Goal: Information Seeking & Learning: Learn about a topic

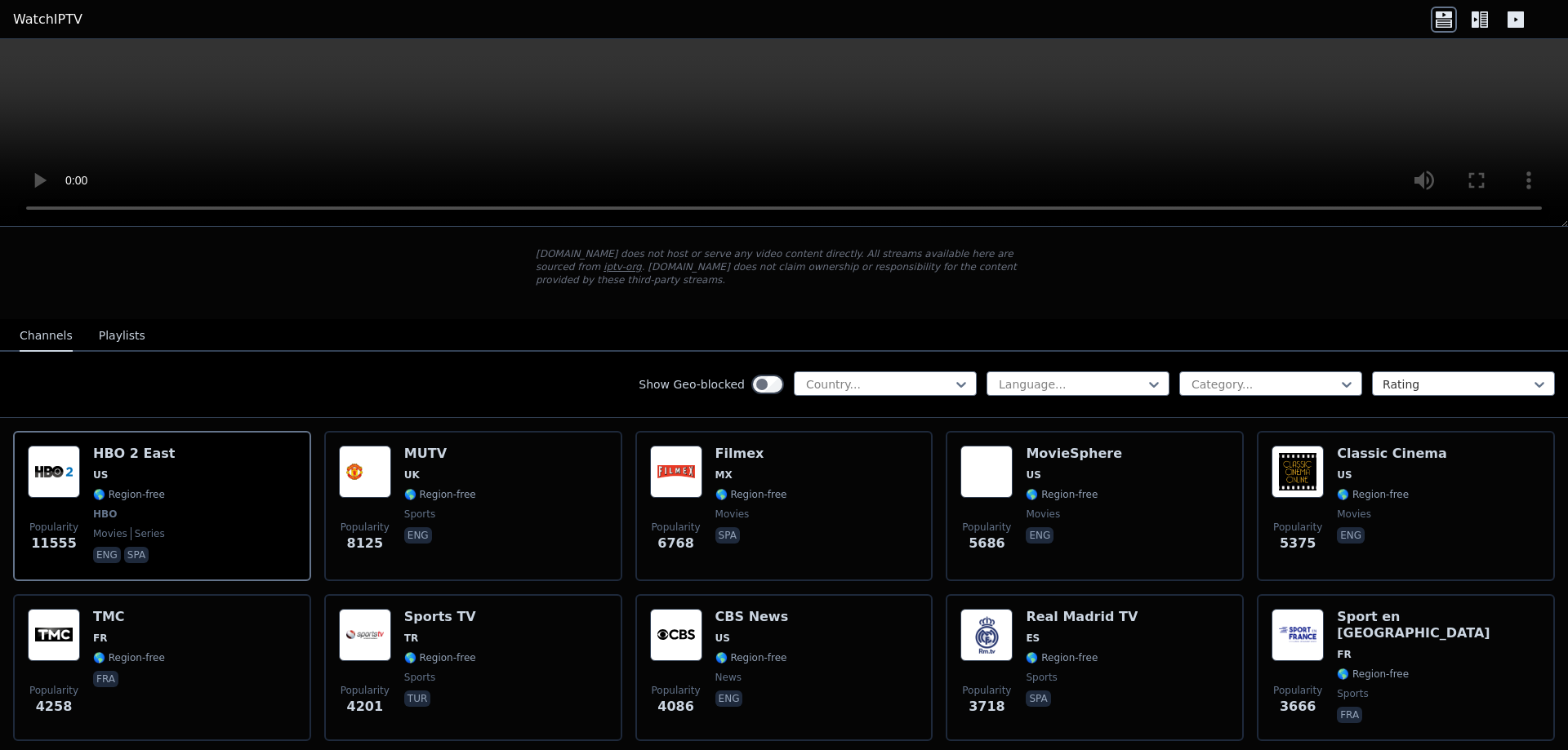
scroll to position [82, 0]
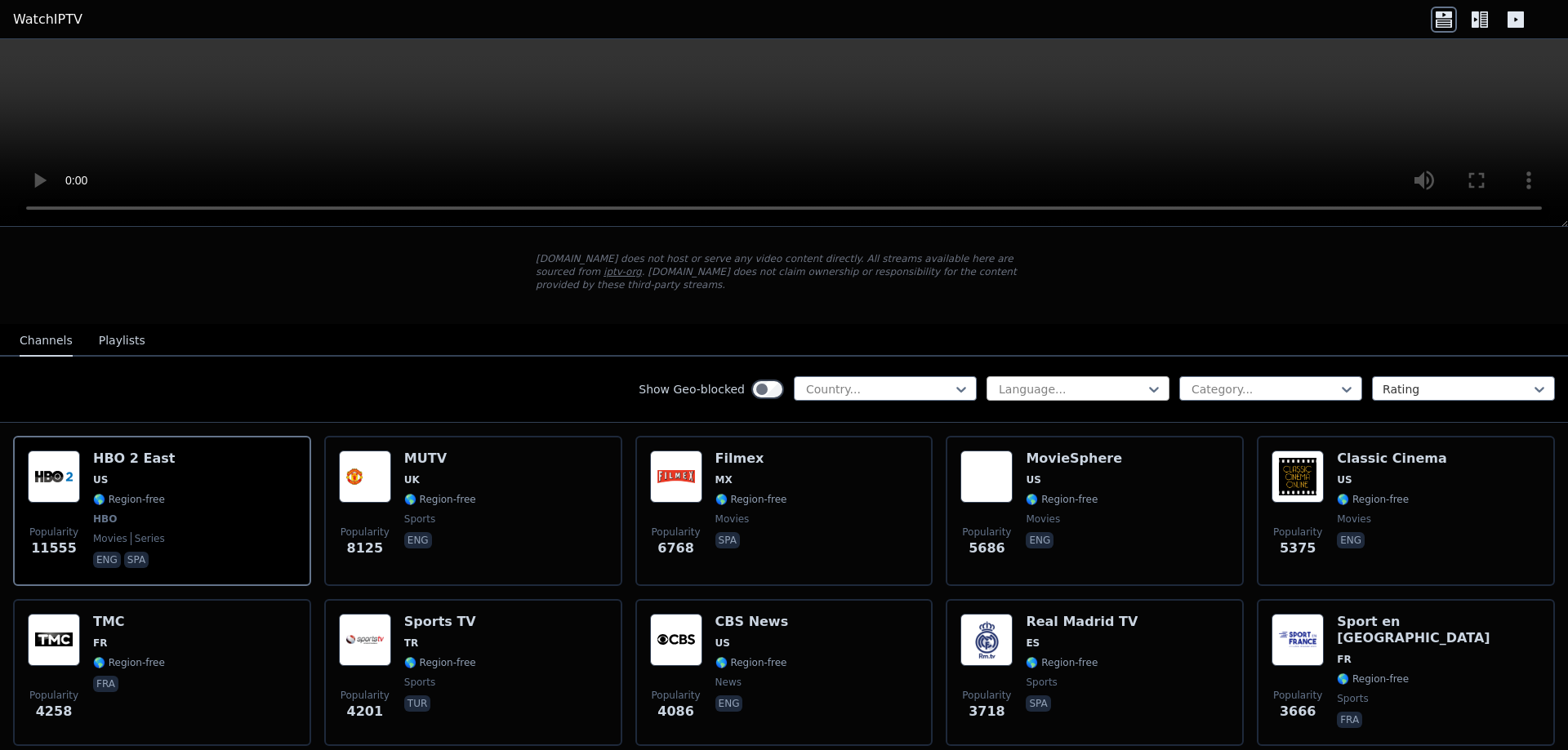
click at [1065, 381] on div at bounding box center [1071, 389] width 149 height 16
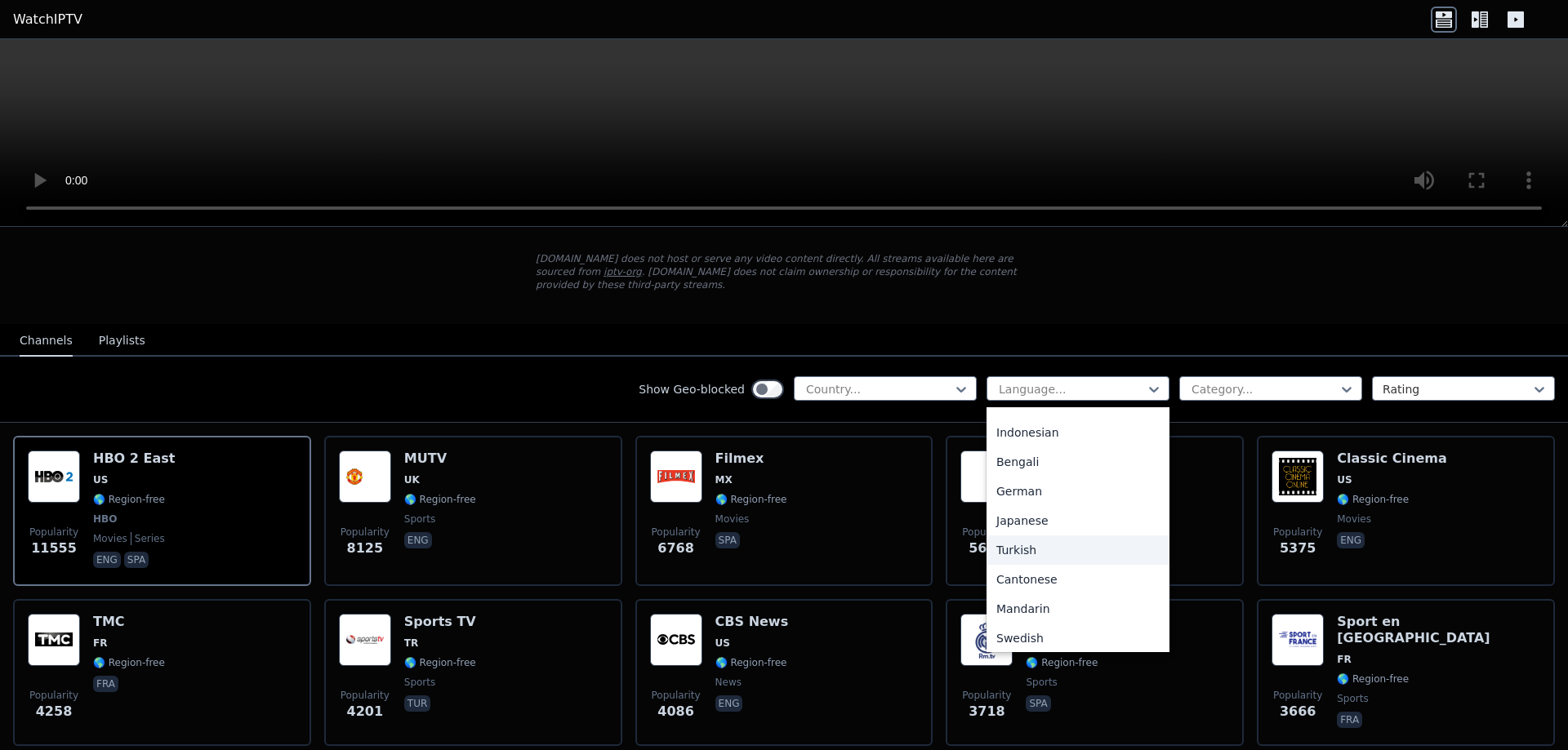
scroll to position [326, 0]
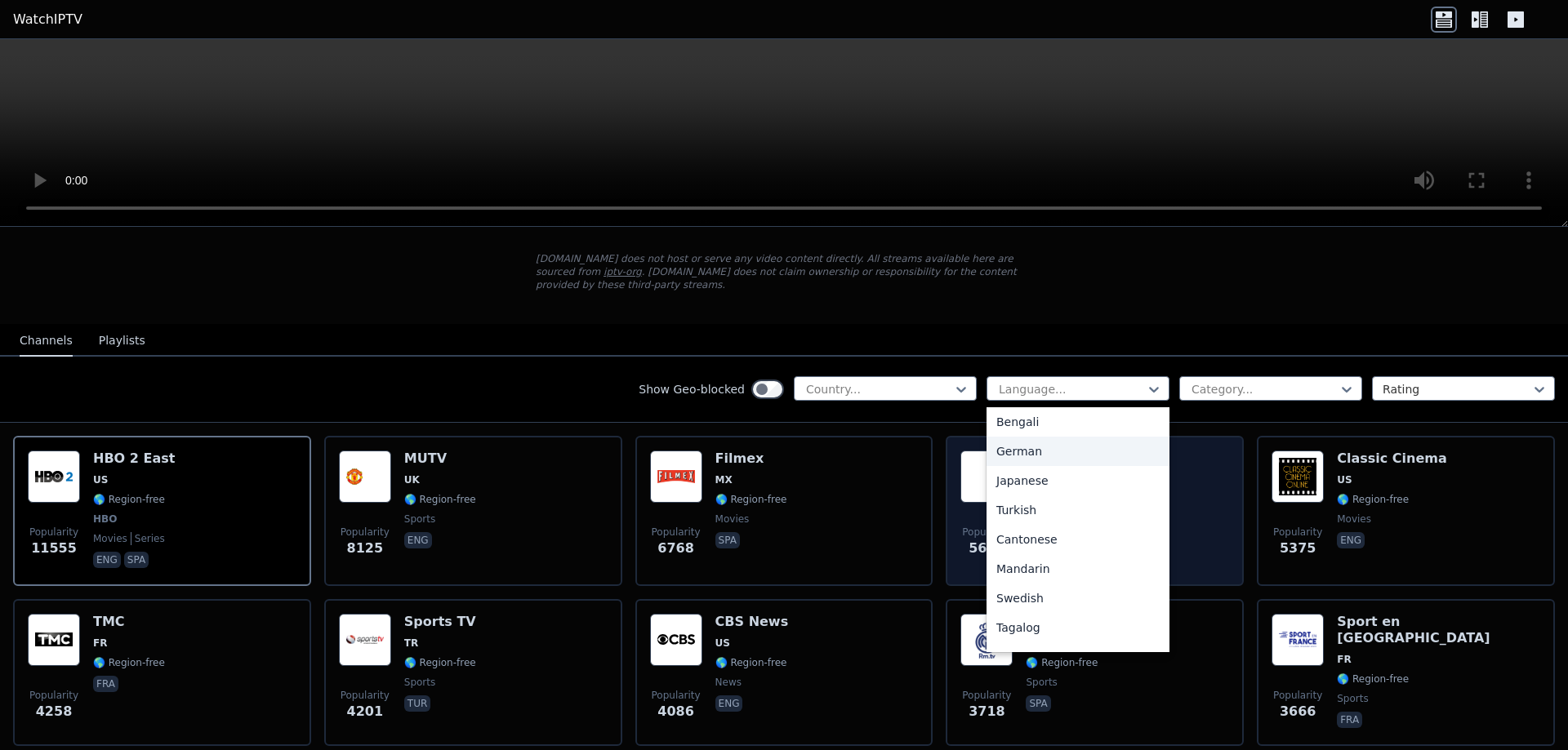
click at [1058, 437] on div "German" at bounding box center [1078, 451] width 183 height 29
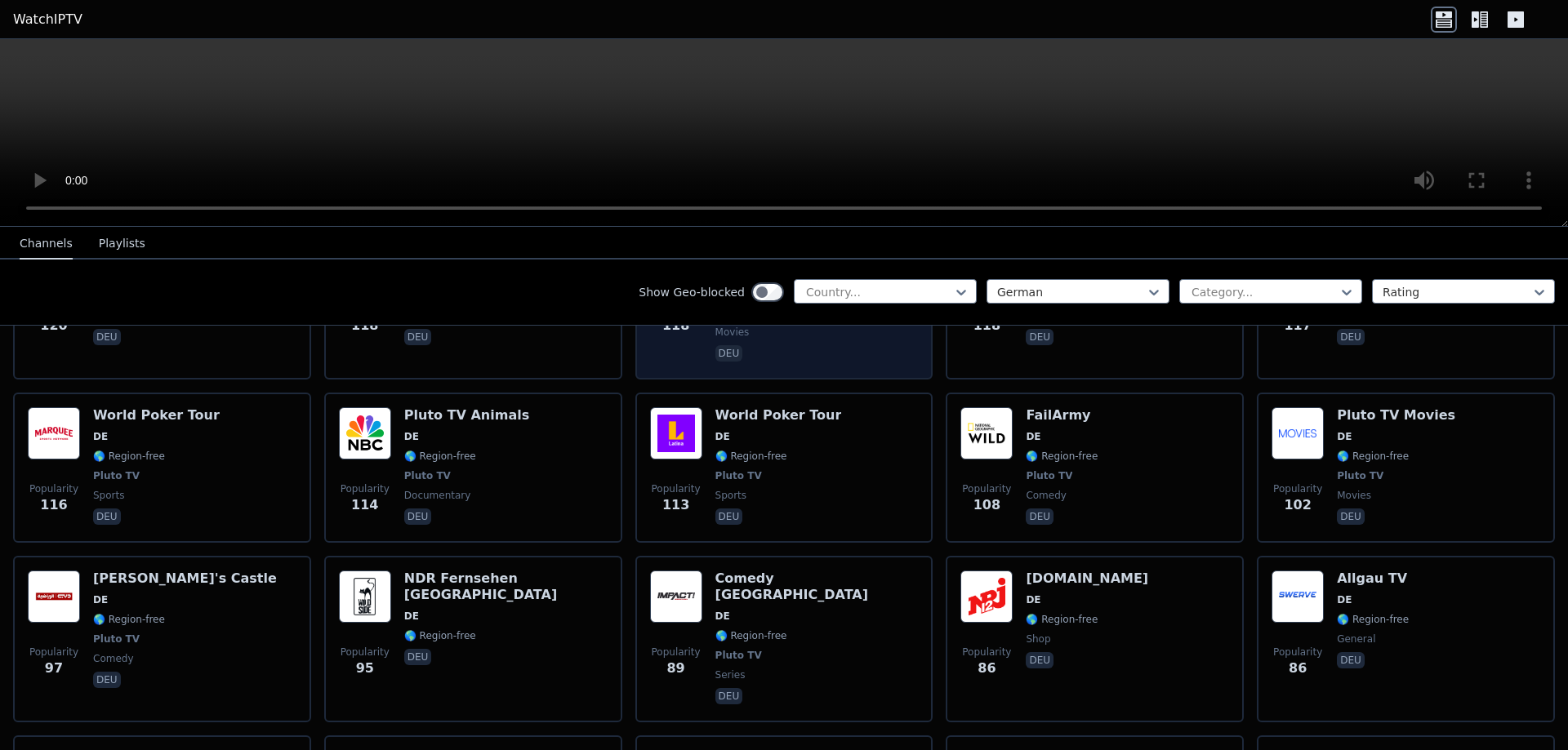
scroll to position [1714, 0]
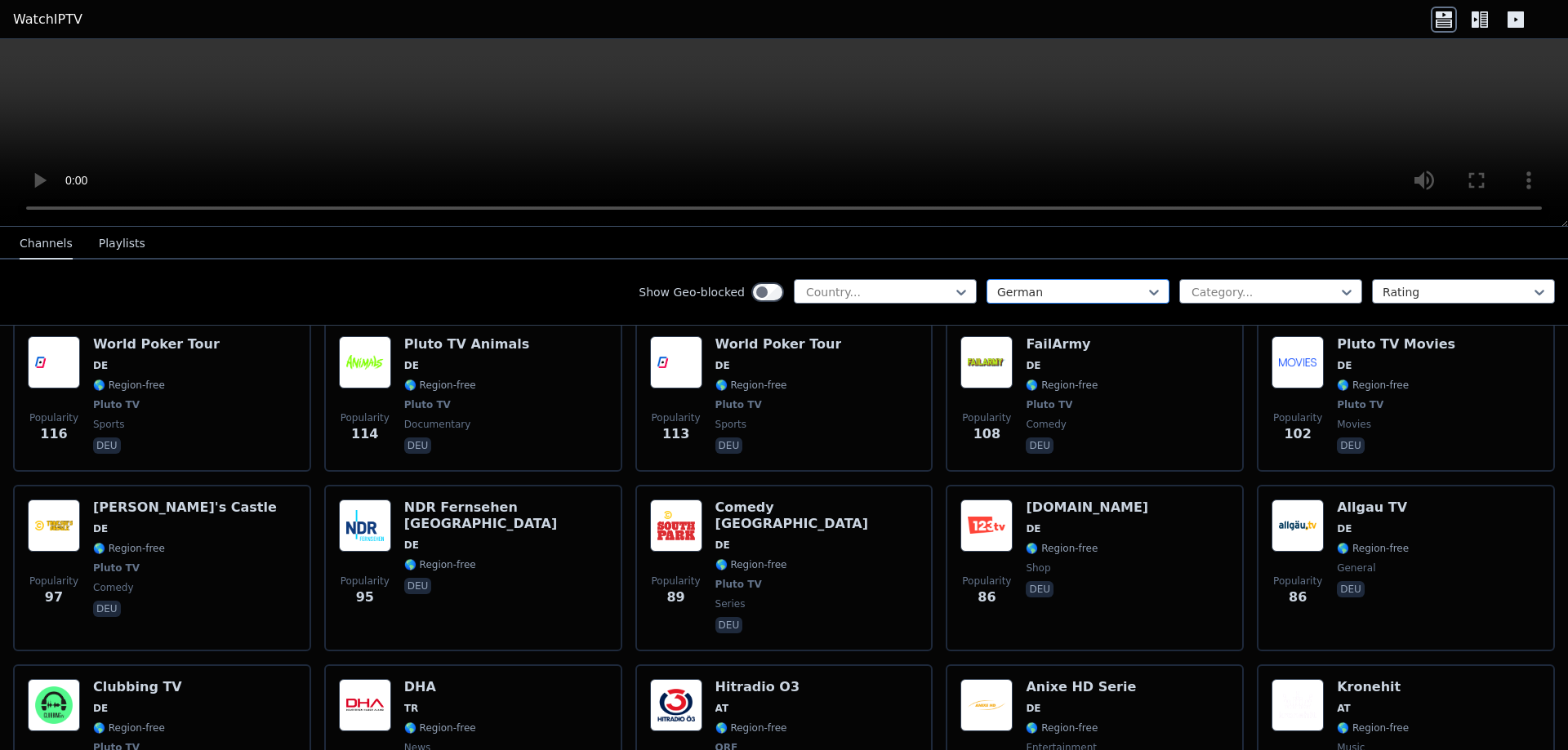
click at [1080, 287] on div at bounding box center [1071, 293] width 149 height 16
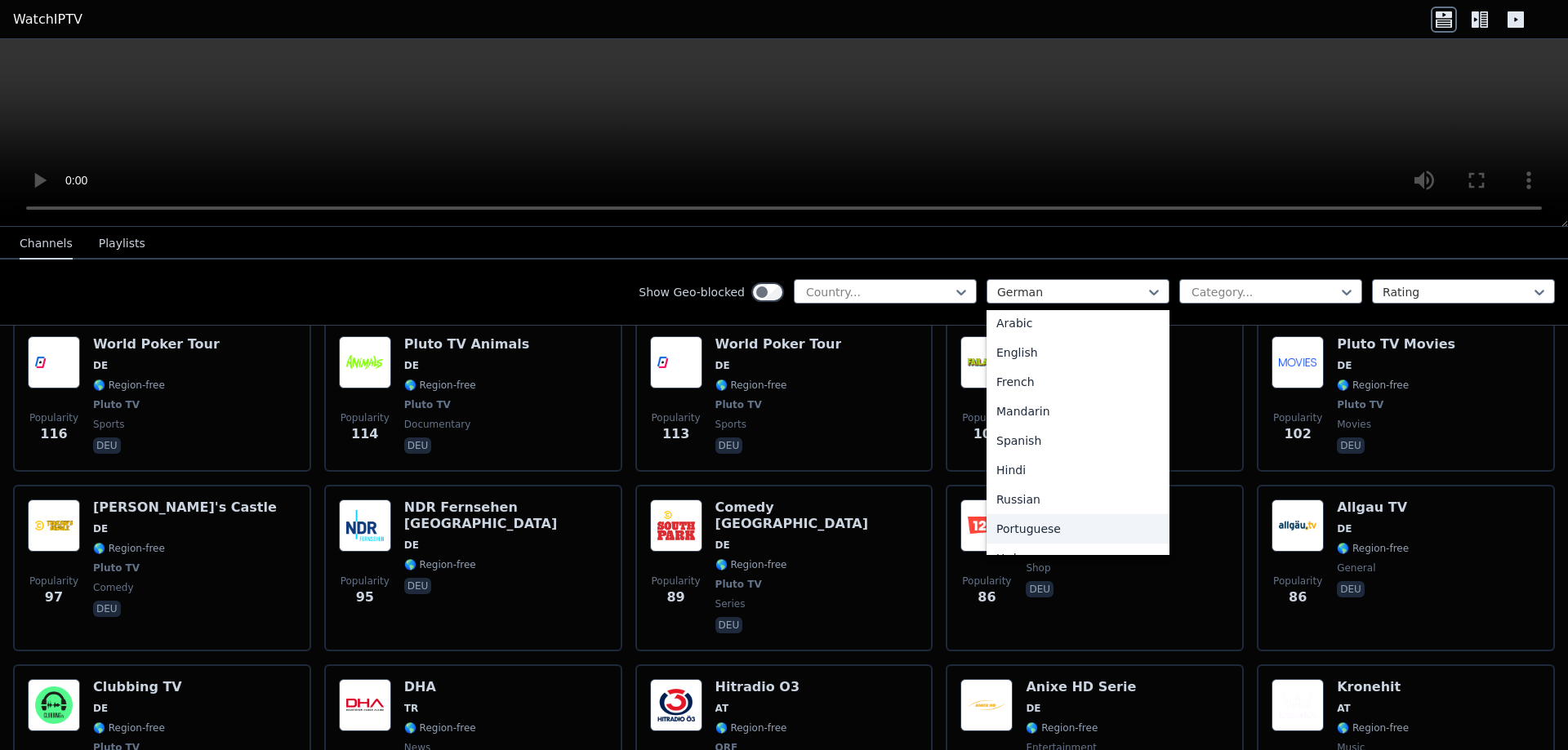
scroll to position [0, 0]
click at [1105, 331] on div "All languages" at bounding box center [1078, 328] width 183 height 29
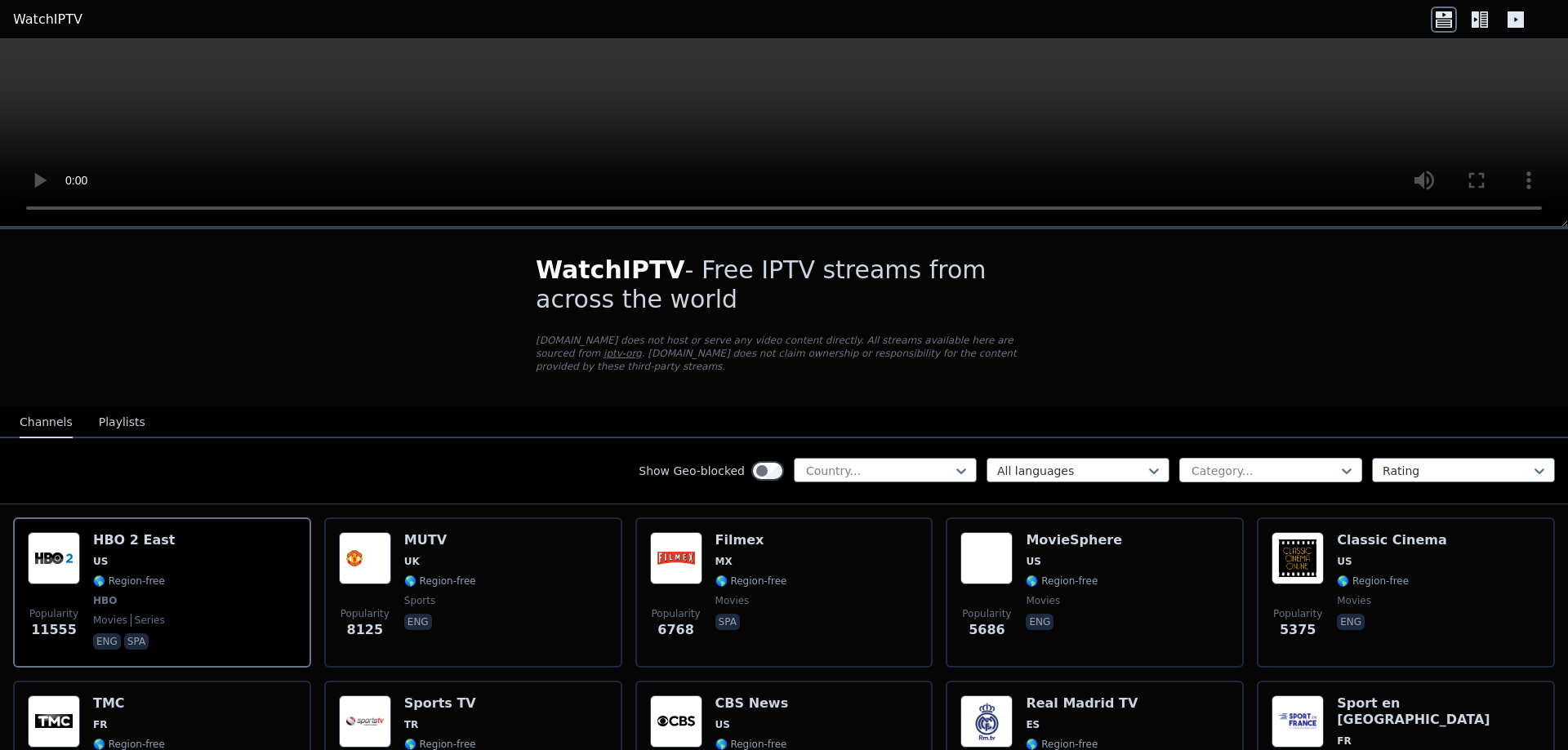
click at [1263, 463] on div at bounding box center [1264, 471] width 149 height 16
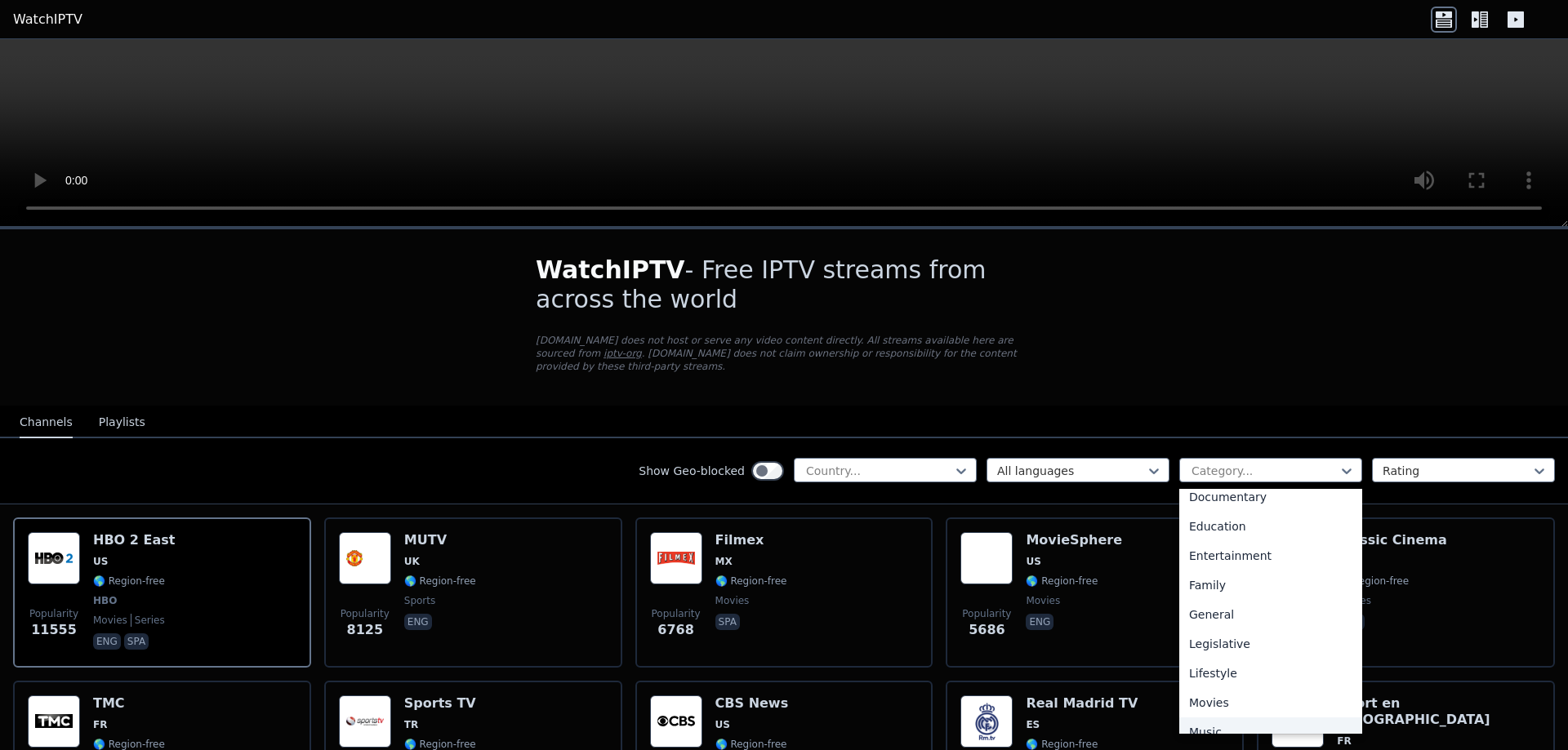
scroll to position [228, 0]
click at [1241, 648] on div "Legislative" at bounding box center [1271, 660] width 183 height 29
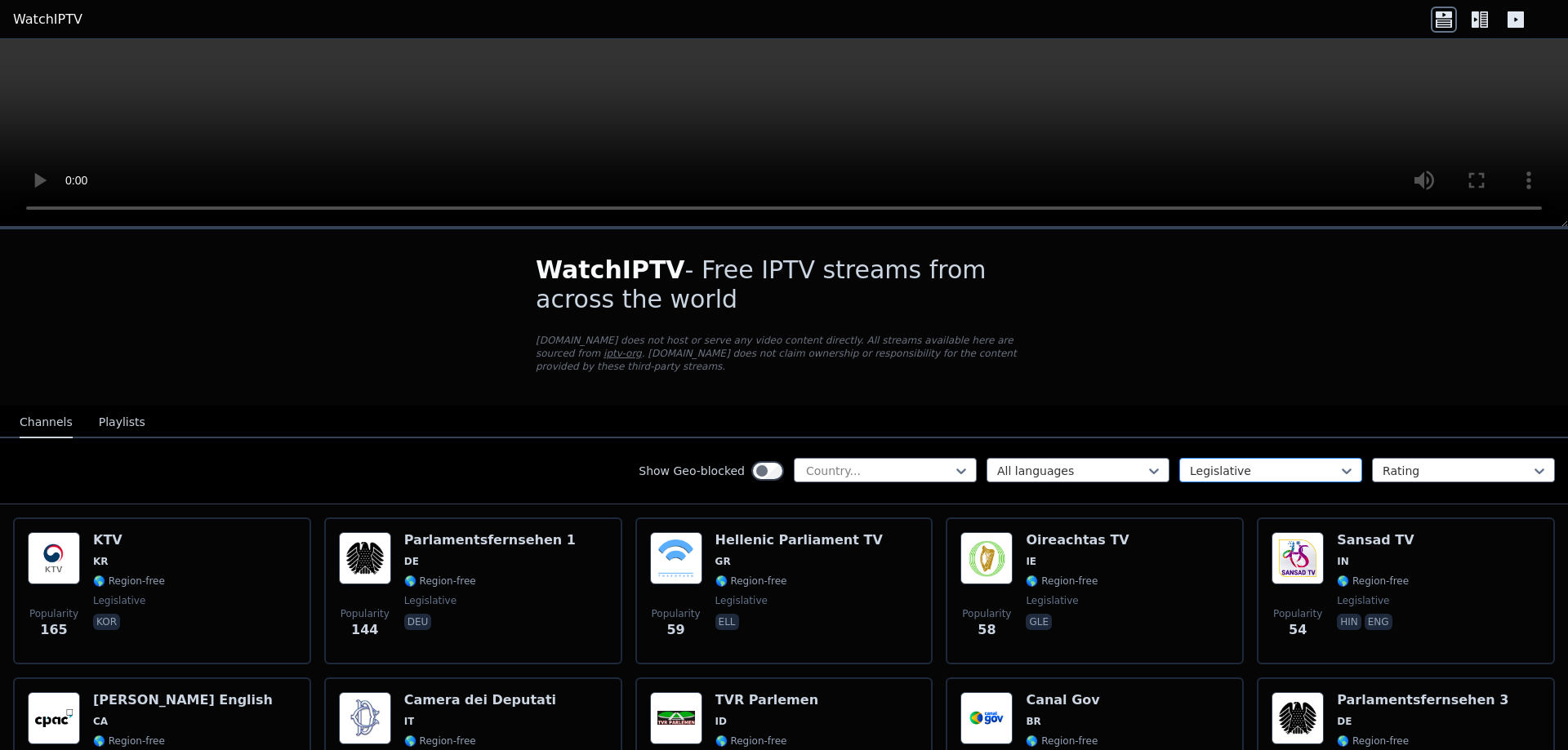
click at [1298, 463] on div at bounding box center [1264, 471] width 149 height 16
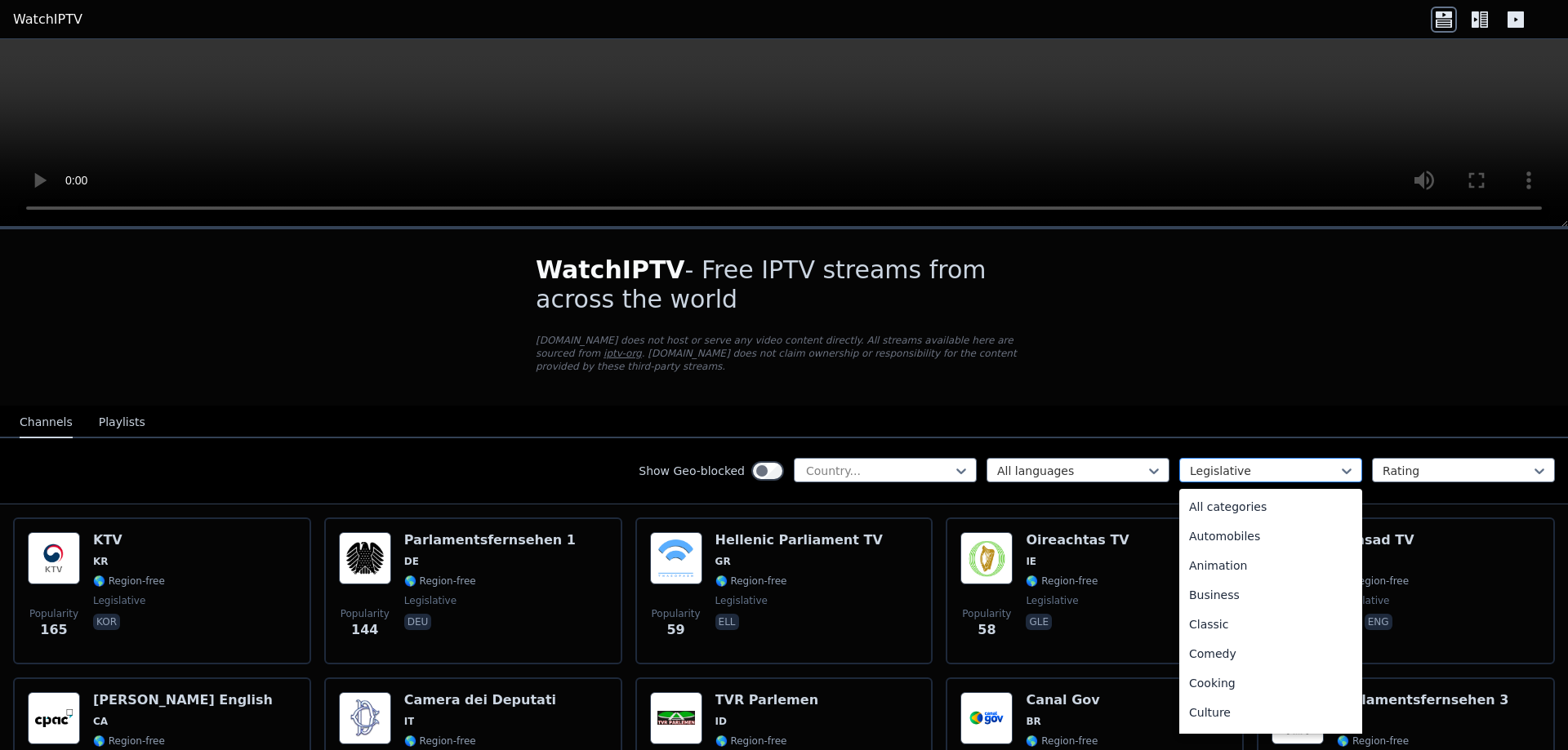
scroll to position [179, 0]
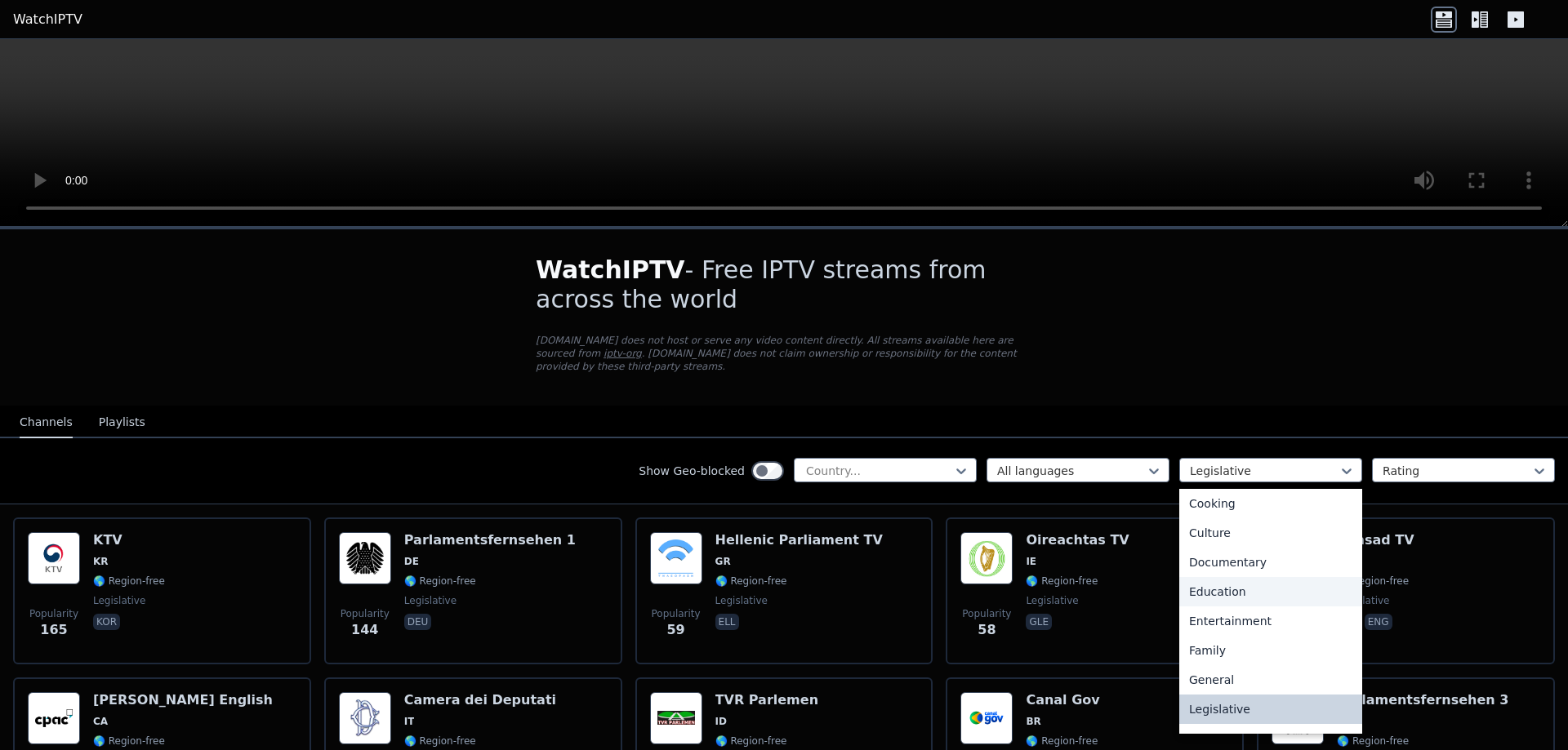
click at [1292, 580] on div "Education" at bounding box center [1271, 591] width 183 height 29
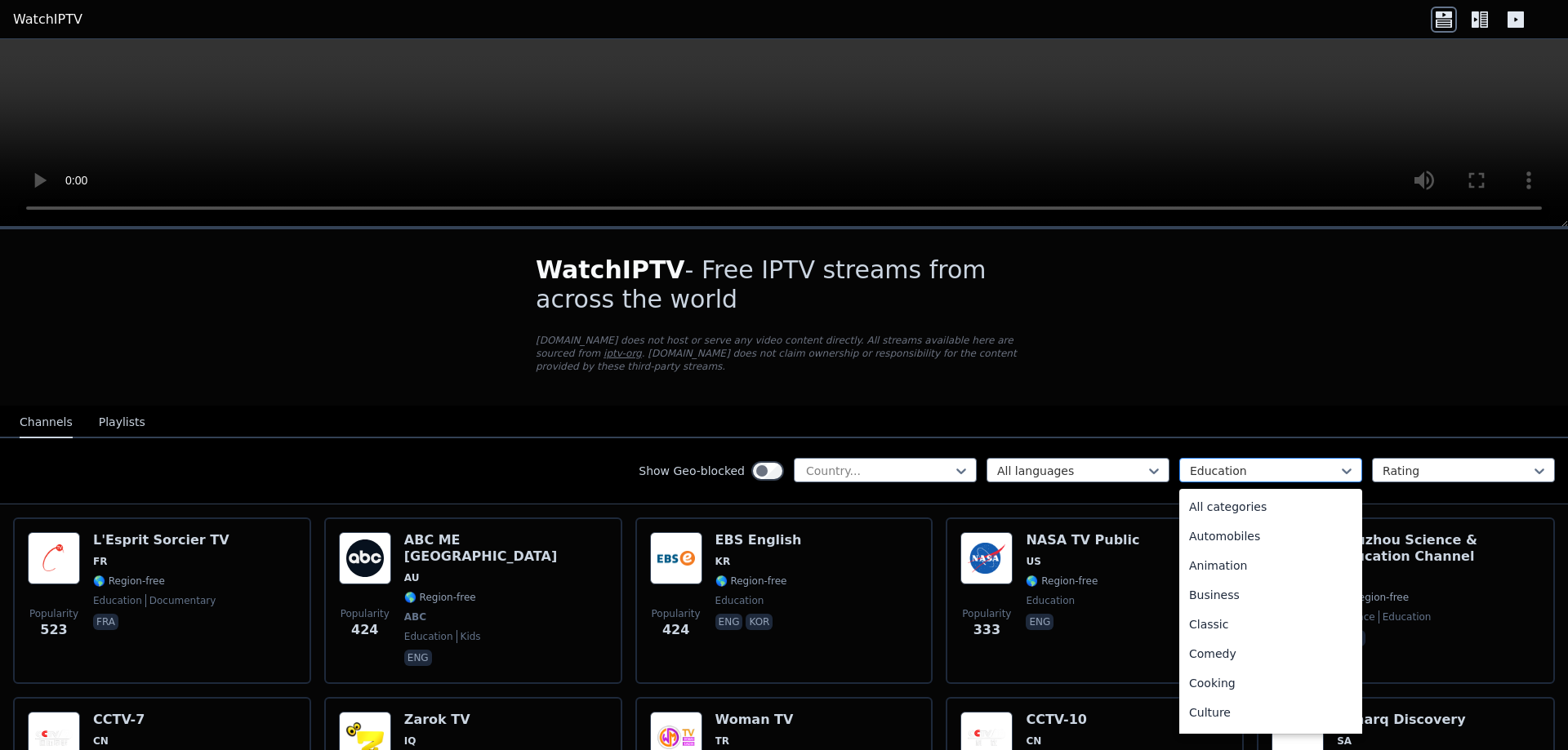
click at [1323, 463] on div at bounding box center [1264, 471] width 149 height 16
click at [1228, 551] on div "Animation" at bounding box center [1271, 565] width 183 height 29
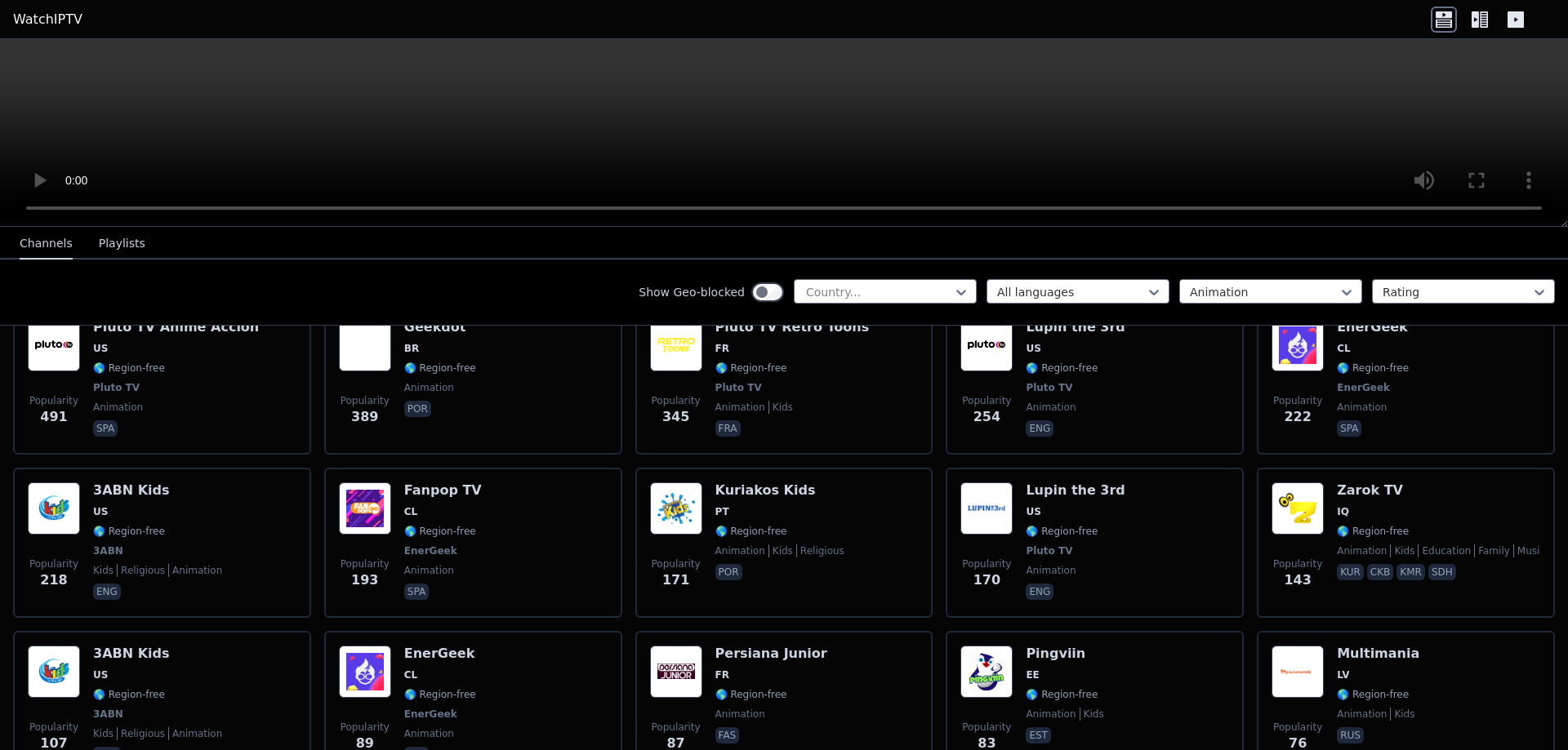
scroll to position [409, 0]
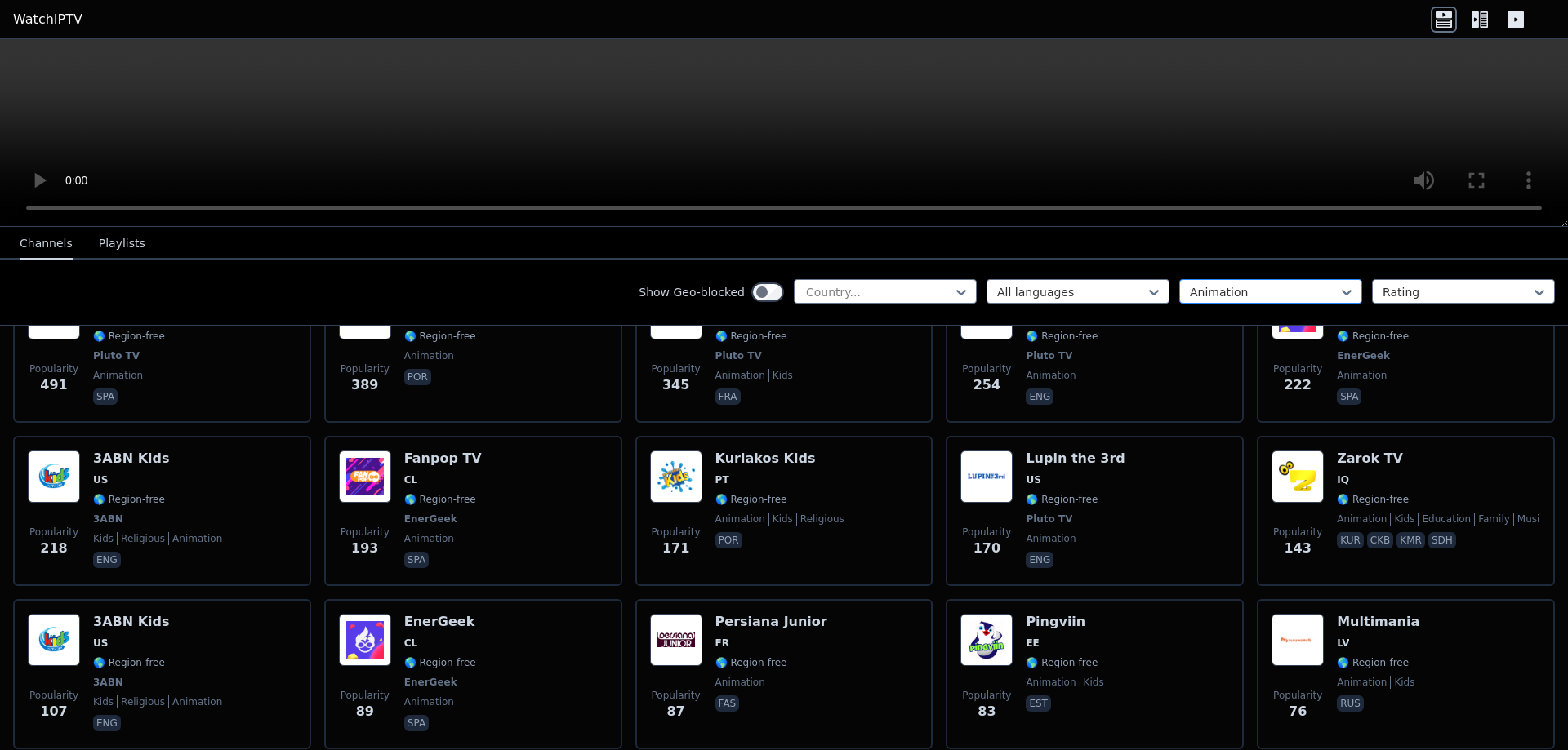
click at [1280, 288] on div at bounding box center [1264, 293] width 149 height 16
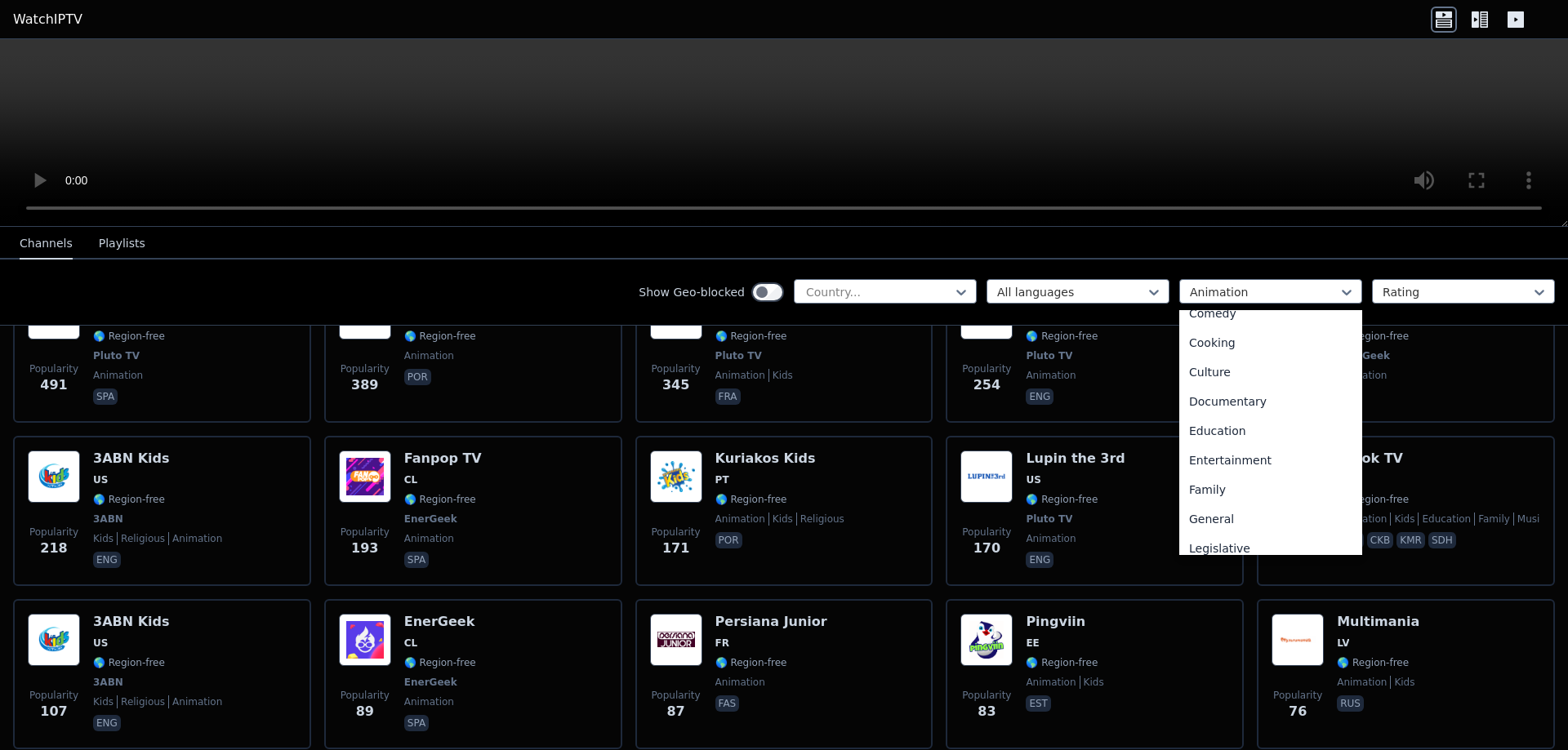
scroll to position [163, 0]
click at [1265, 406] on div "Documentary" at bounding box center [1271, 399] width 183 height 29
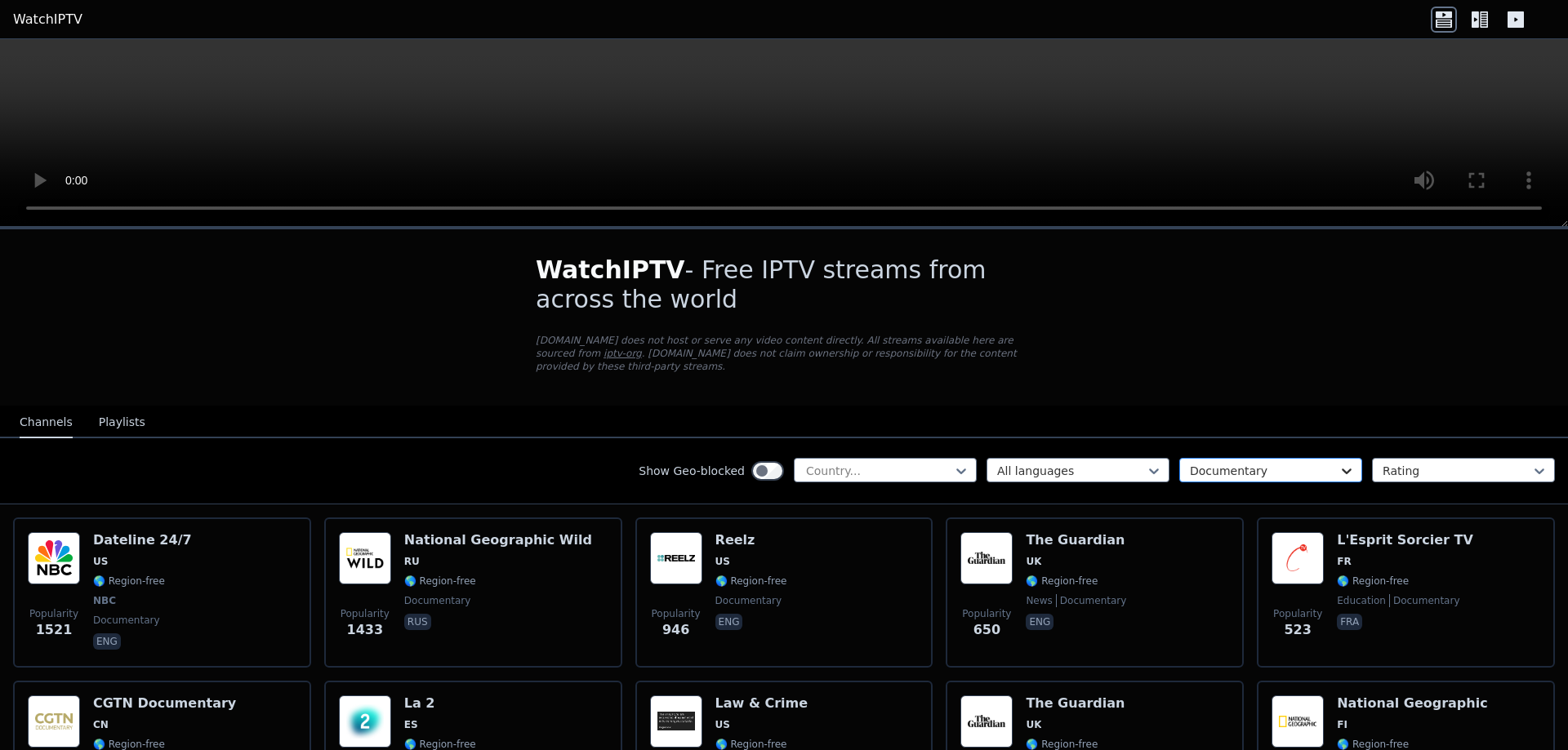
click at [1339, 463] on icon at bounding box center [1347, 471] width 16 height 16
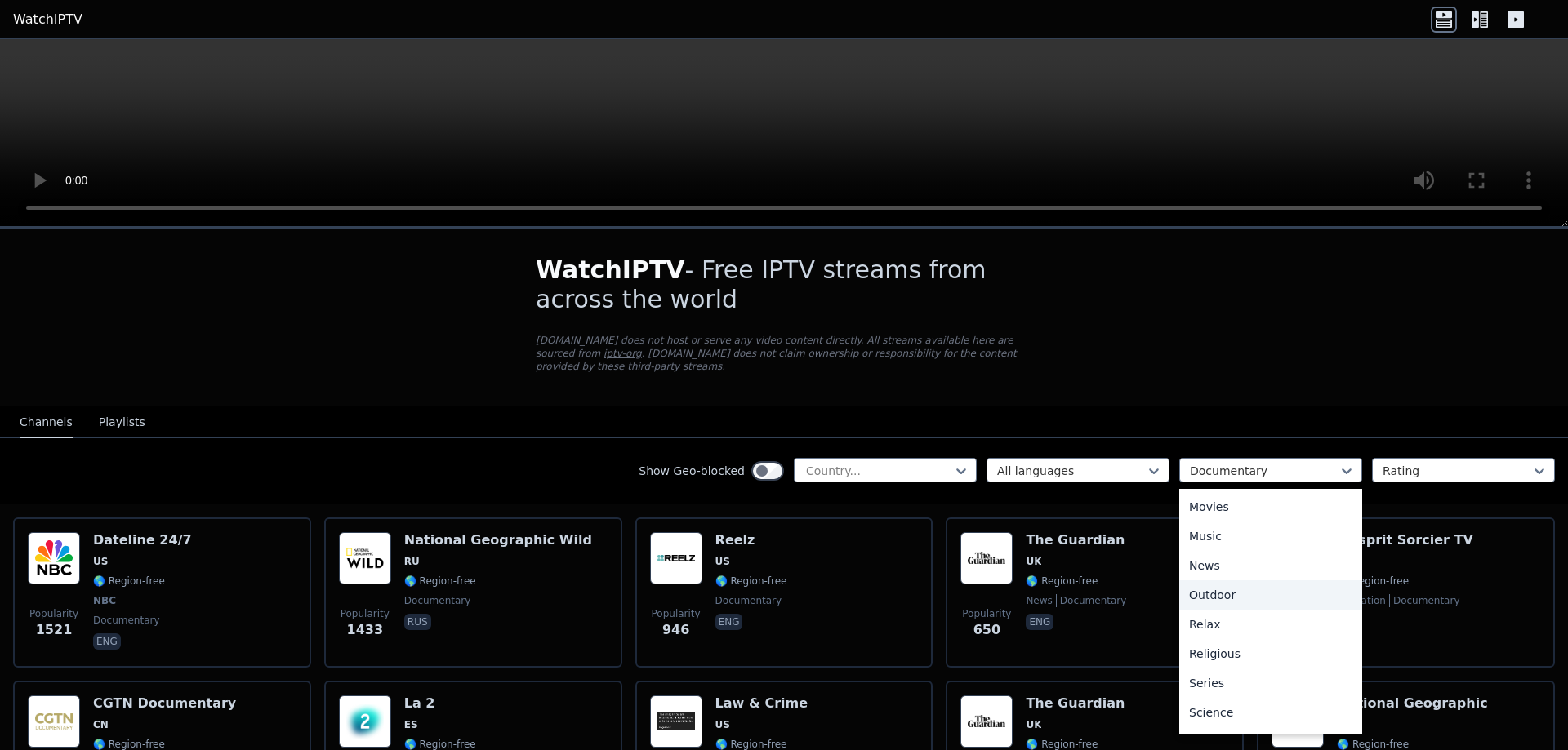
scroll to position [555, 0]
click at [1258, 701] on div "Weather" at bounding box center [1271, 716] width 183 height 29
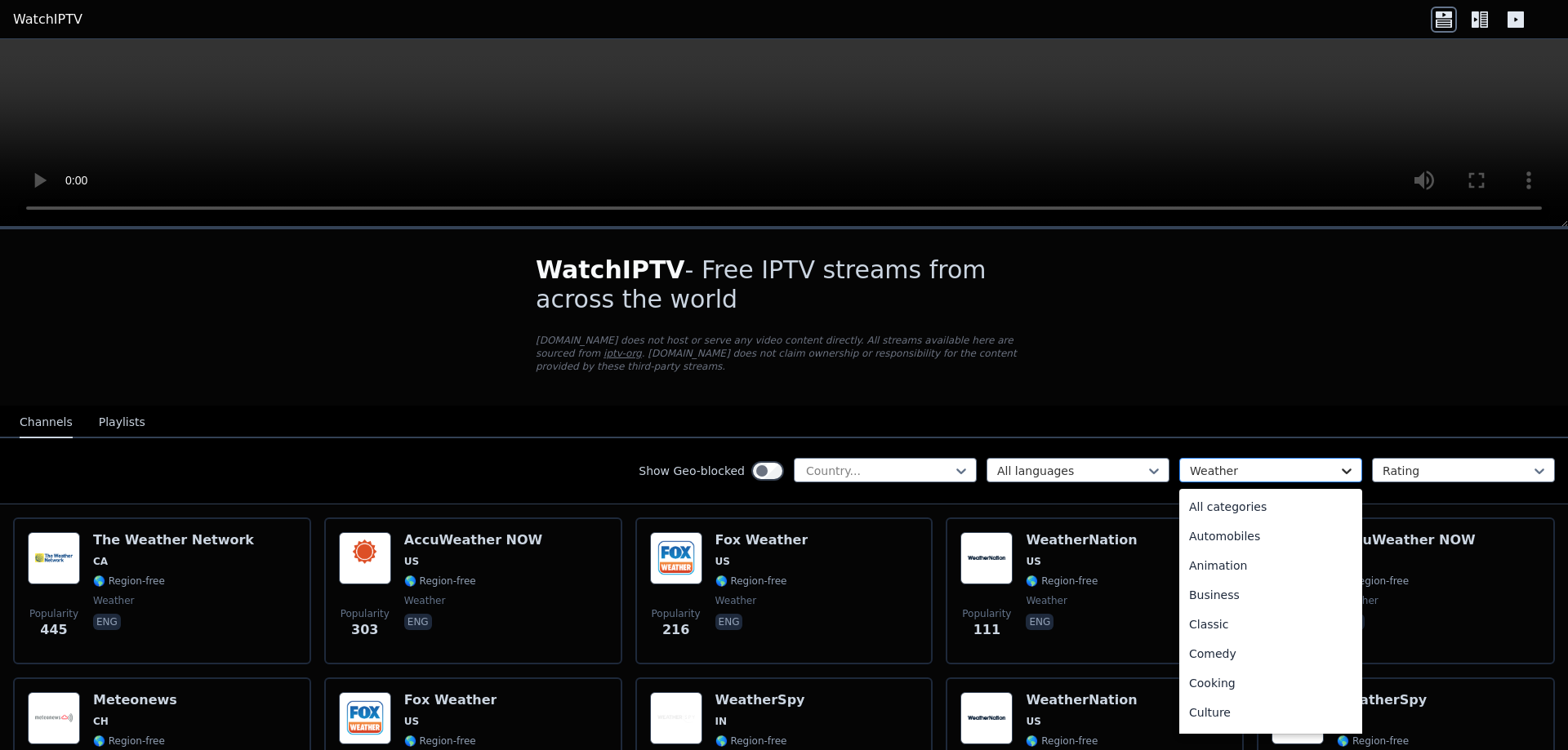
click at [1339, 463] on icon at bounding box center [1347, 471] width 16 height 16
click at [1222, 642] on div "Sports" at bounding box center [1271, 657] width 183 height 29
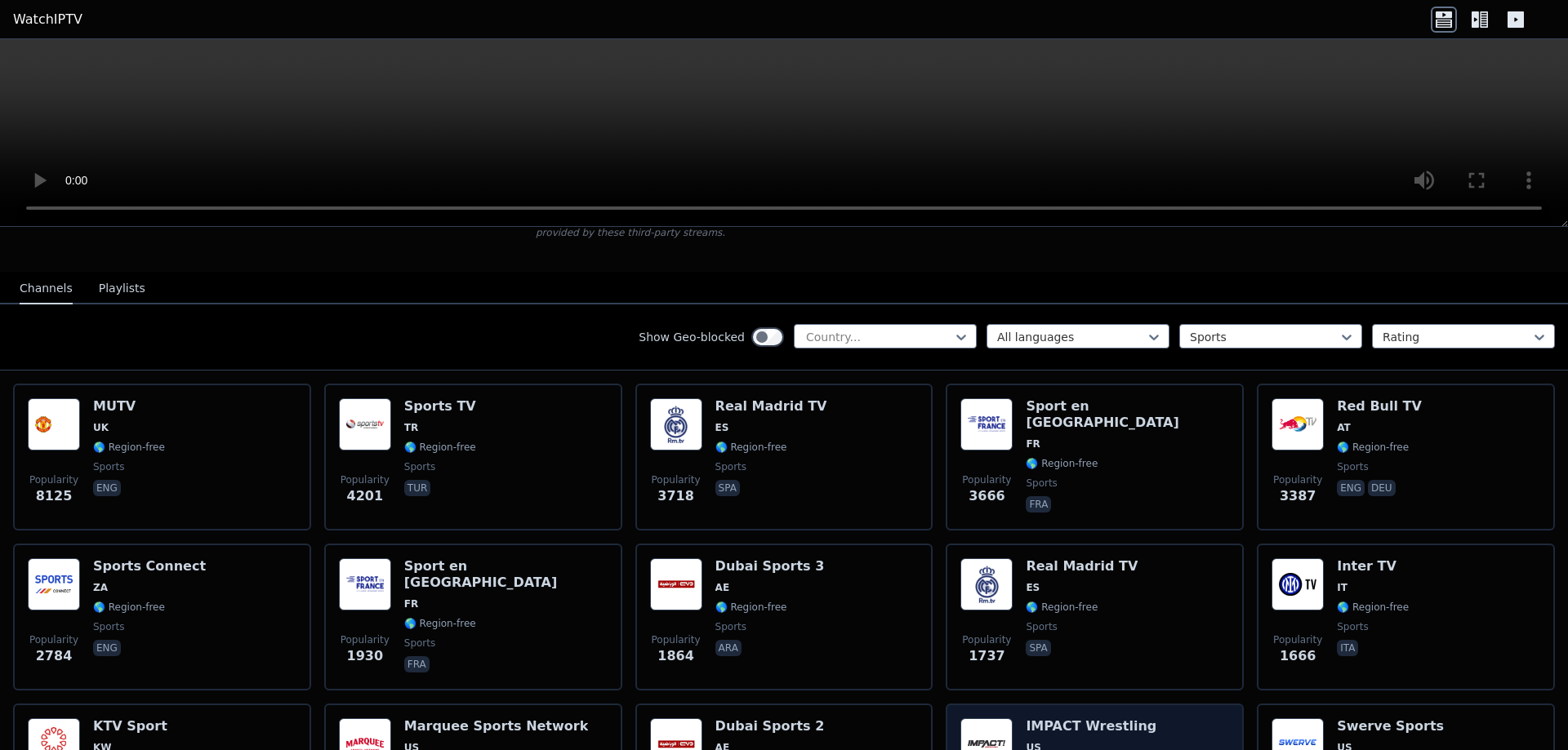
scroll to position [326, 0]
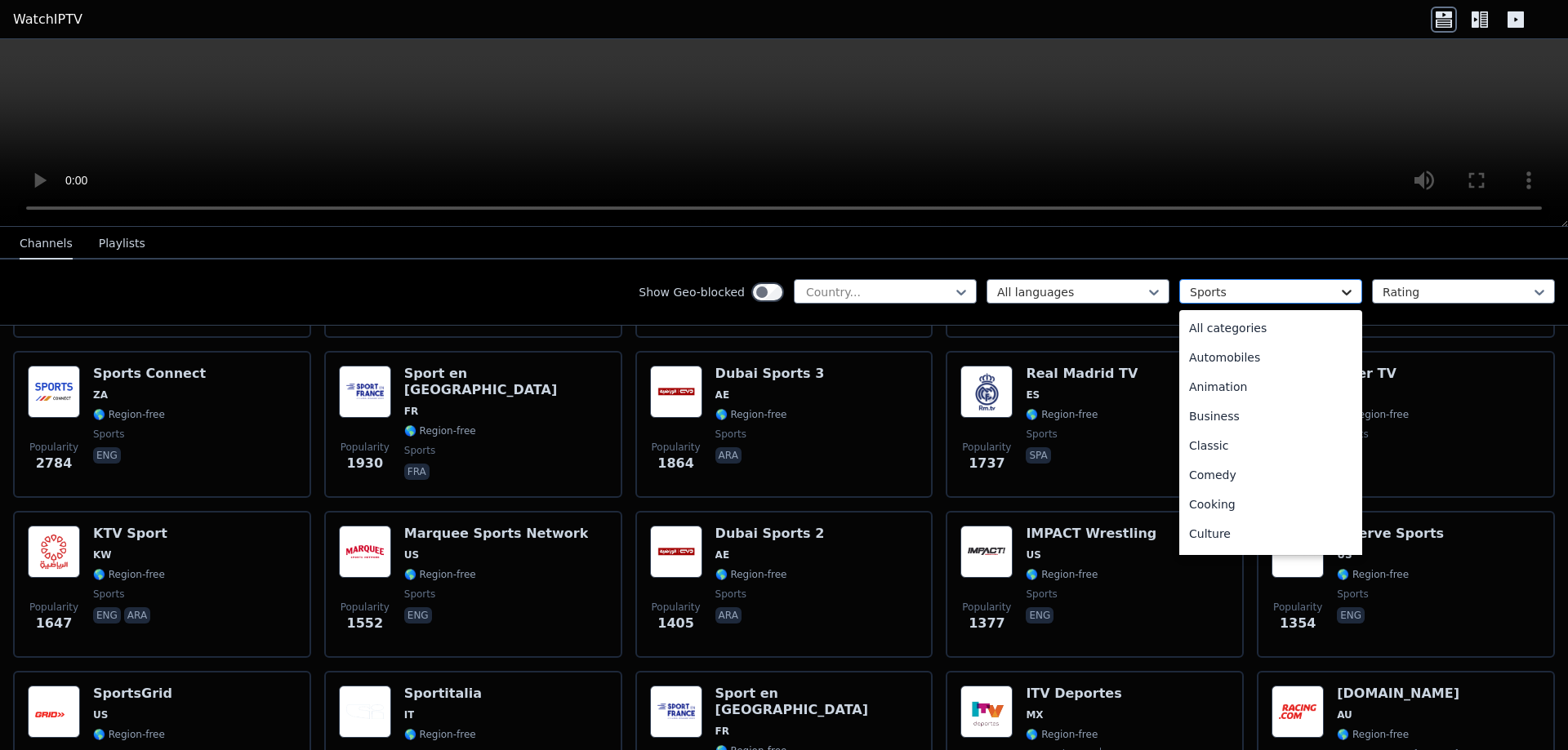
click at [1339, 293] on icon at bounding box center [1347, 293] width 16 height 16
click at [1242, 504] on div "Relax" at bounding box center [1271, 495] width 183 height 29
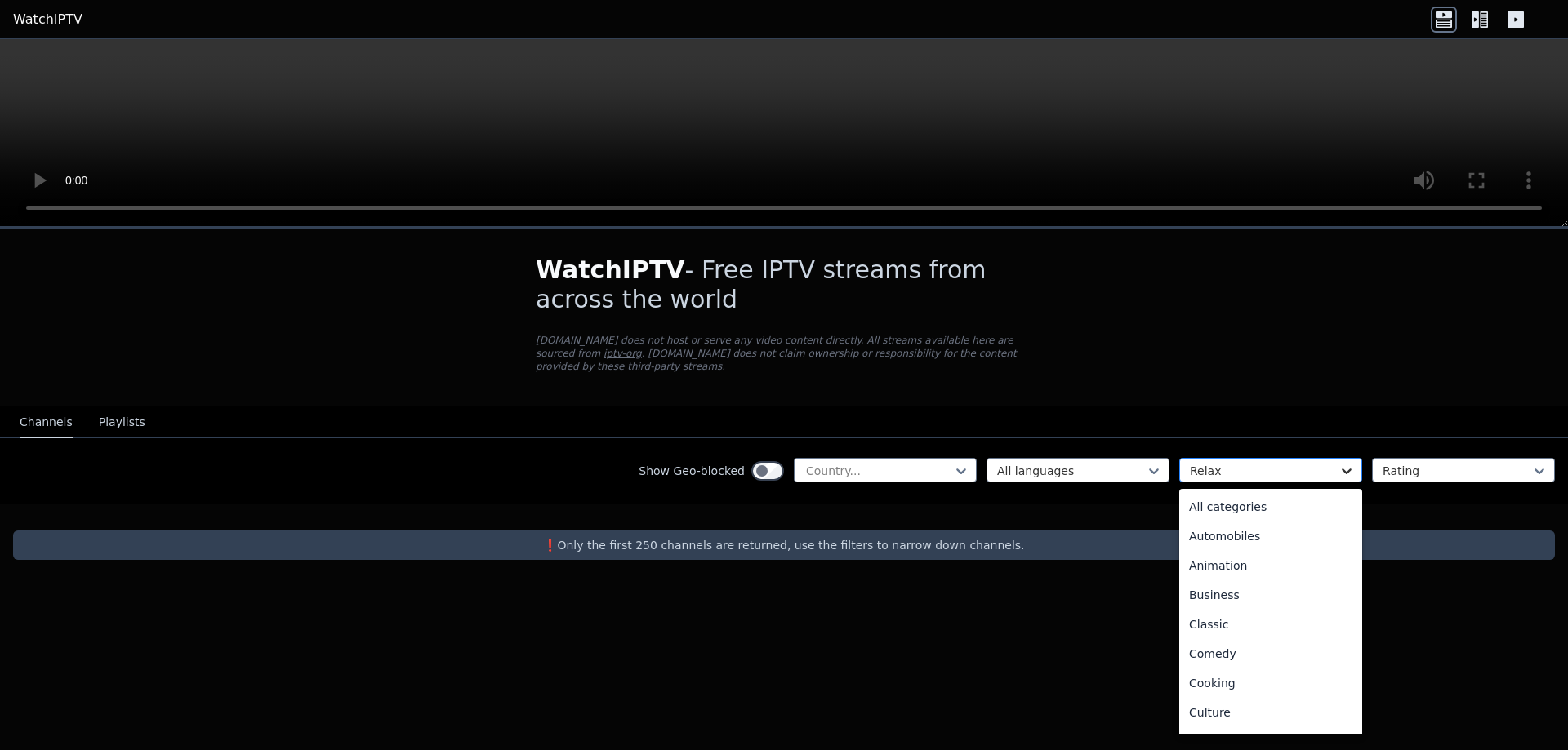
click at [1347, 468] on icon at bounding box center [1346, 471] width 10 height 5
click at [1274, 672] on div "Outdoor" at bounding box center [1271, 679] width 183 height 29
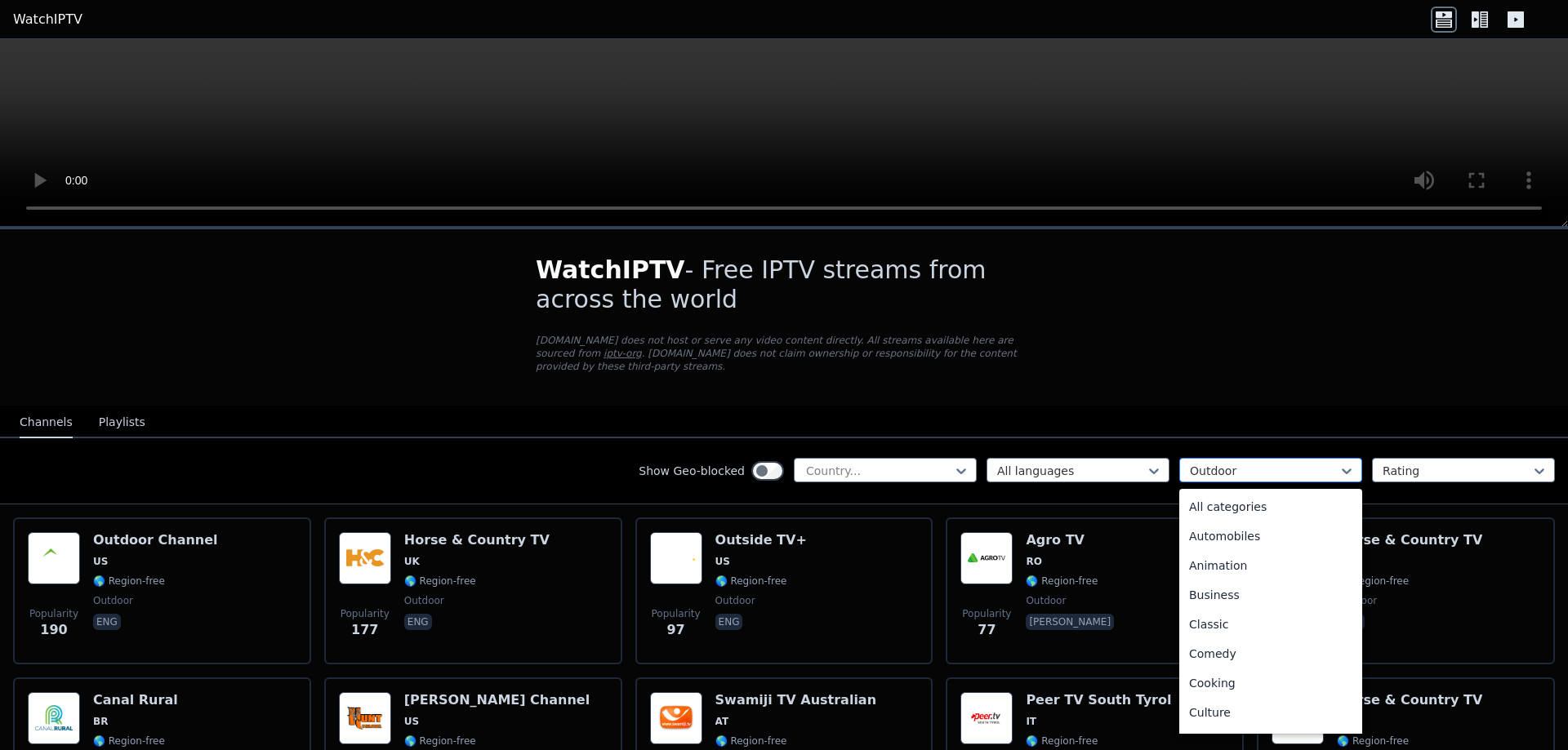
click at [1263, 463] on div at bounding box center [1264, 471] width 149 height 16
click at [1275, 495] on div "All categories" at bounding box center [1271, 506] width 183 height 29
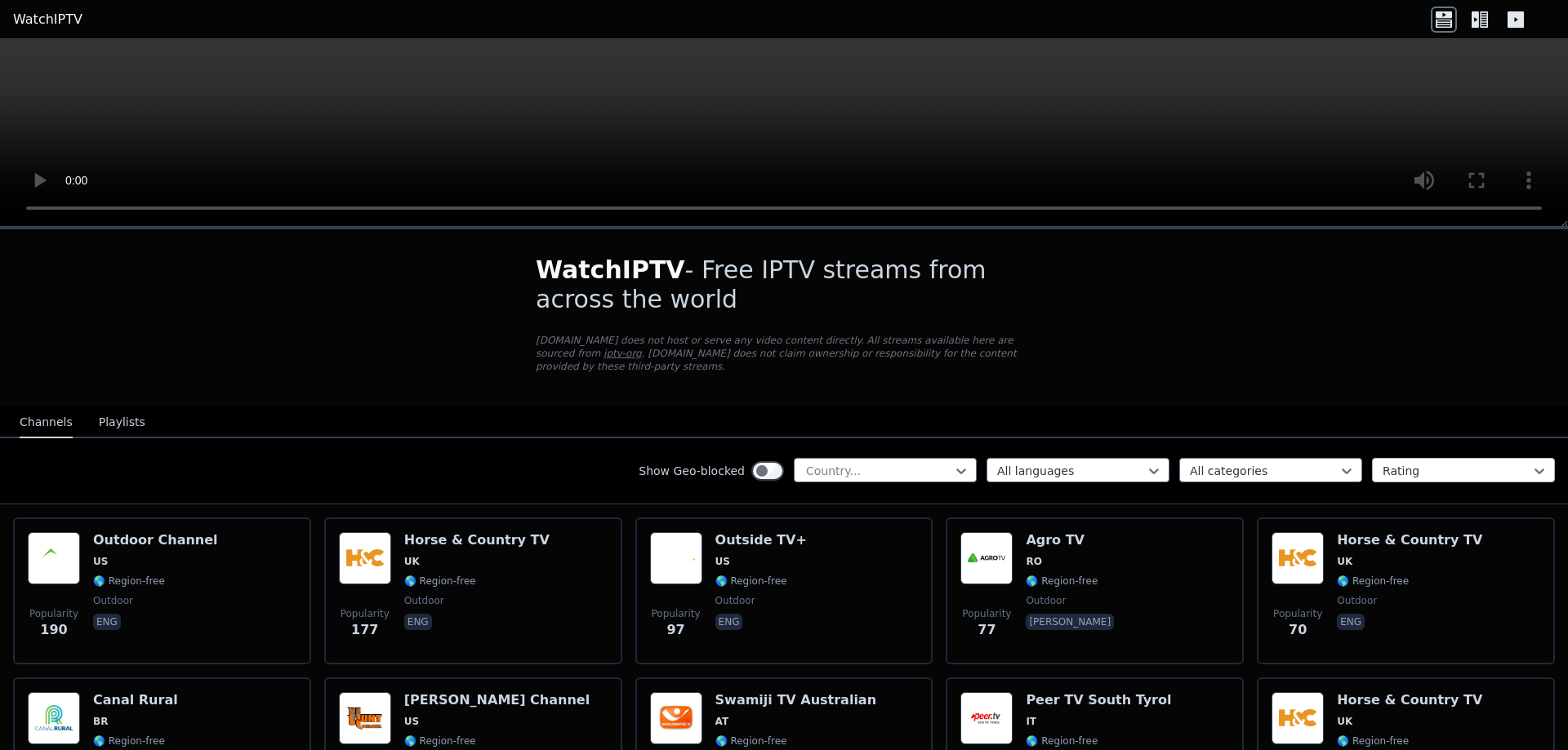
click at [1394, 463] on div at bounding box center [1457, 471] width 149 height 16
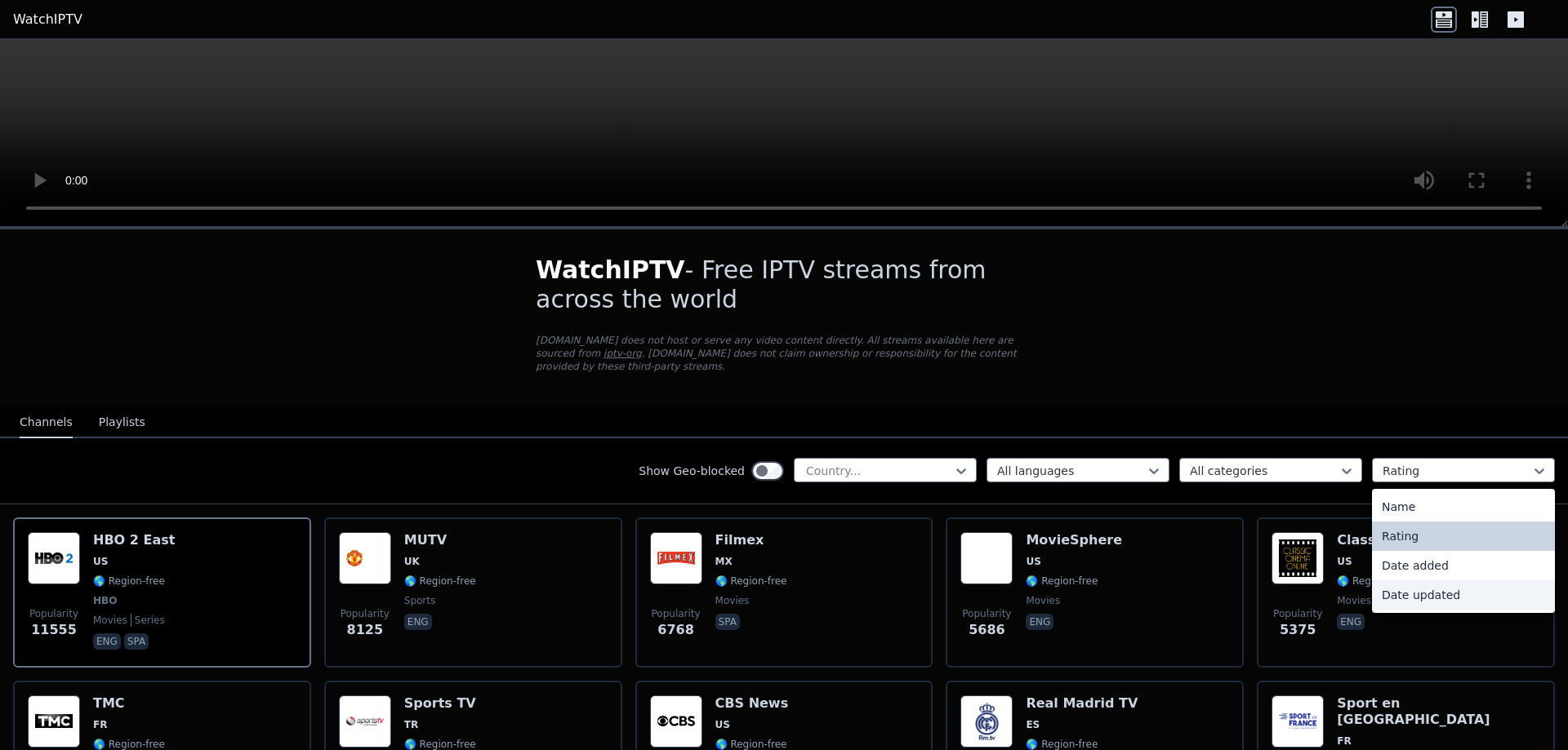
click at [1437, 584] on div "Date updated" at bounding box center [1464, 595] width 183 height 29
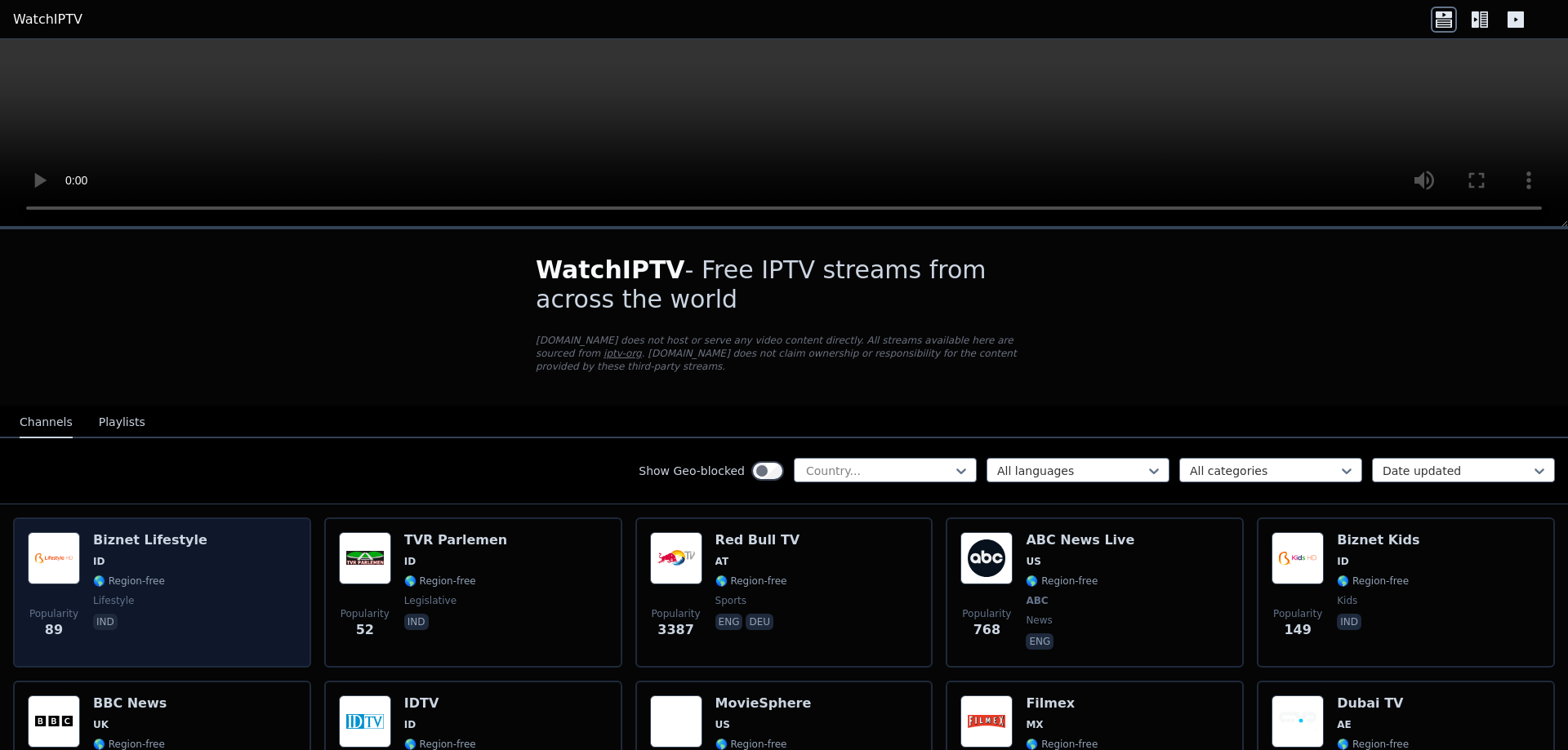
click at [73, 532] on img at bounding box center [54, 558] width 53 height 53
click at [68, 540] on img at bounding box center [54, 558] width 53 height 53
click at [67, 540] on img at bounding box center [54, 558] width 53 height 53
click at [102, 574] on span "🌎 Region-free" at bounding box center [129, 581] width 72 height 13
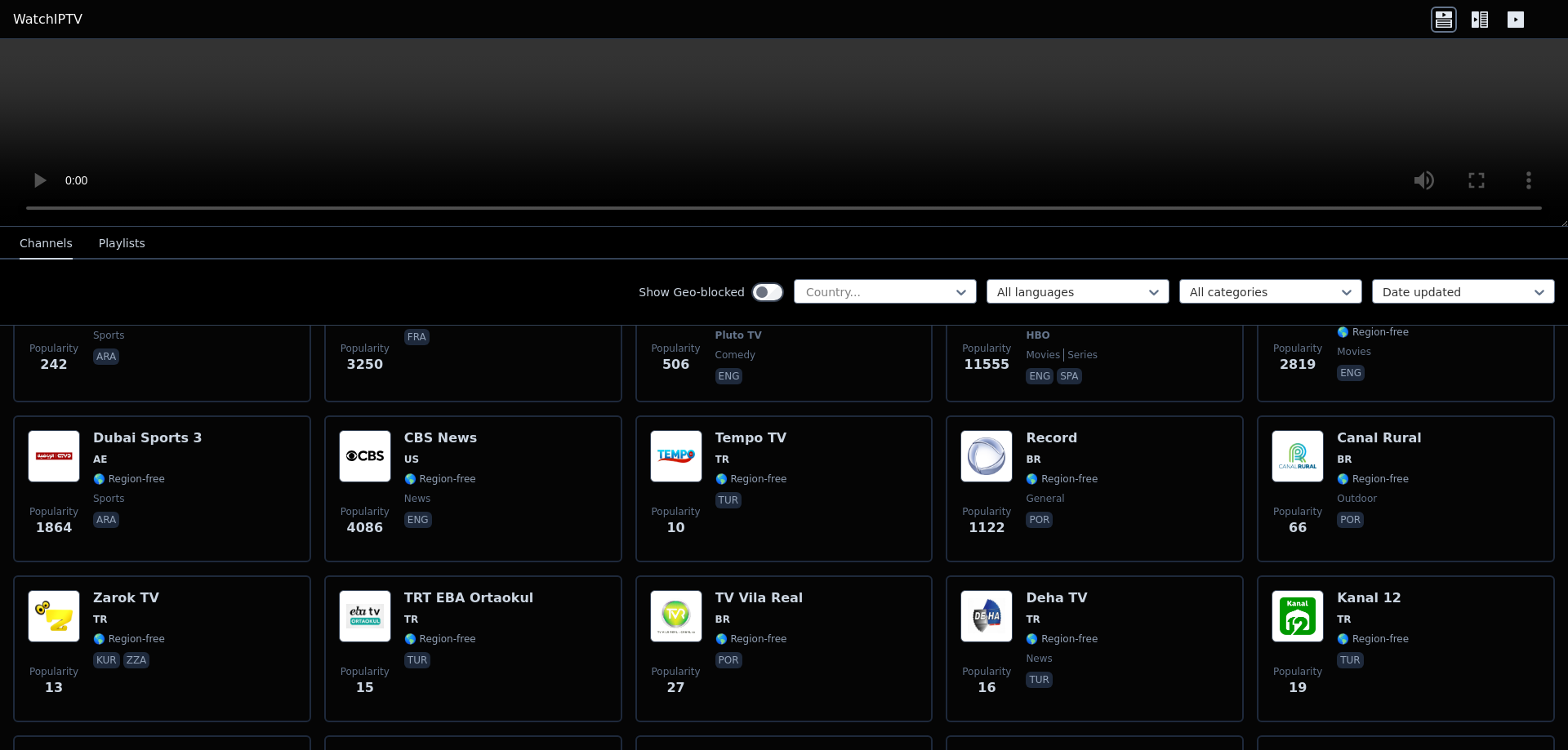
scroll to position [653, 0]
